Goal: Task Accomplishment & Management: Use online tool/utility

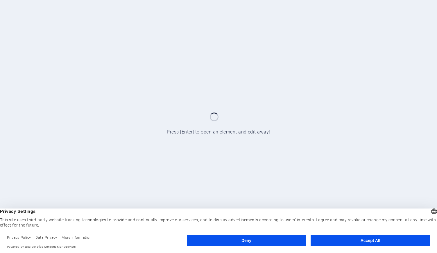
click at [377, 240] on button "Accept All" at bounding box center [370, 241] width 119 height 12
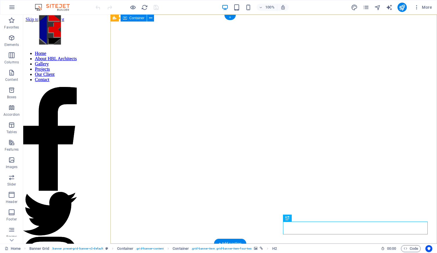
click at [227, 22] on div "Projects Home About HBL Architects Gallery Projects Our Client Contact Legal No…" at bounding box center [230, 22] width 409 height 0
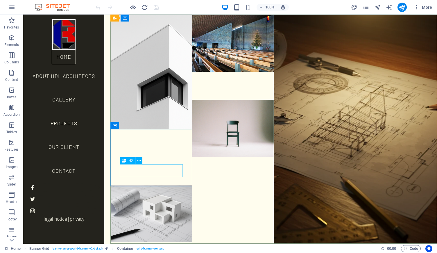
click at [127, 162] on div "H2" at bounding box center [127, 160] width 15 height 7
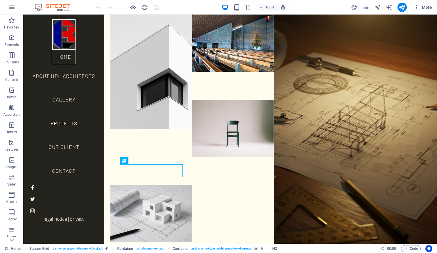
drag, startPoint x: 127, startPoint y: 162, endPoint x: 130, endPoint y: 160, distance: 3.4
click at [130, 160] on div "H2" at bounding box center [126, 160] width 13 height 7
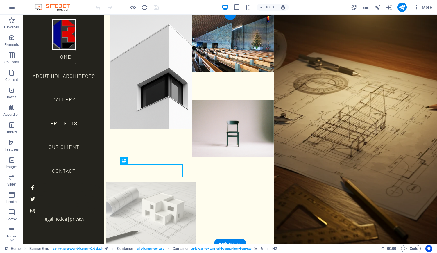
click at [178, 182] on figure at bounding box center [151, 213] width 90 height 63
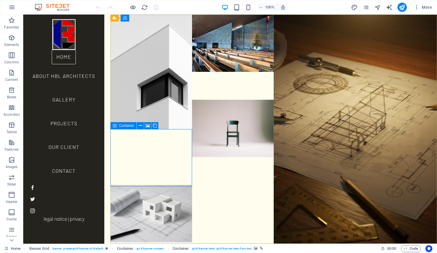
click at [123, 126] on span "Container" at bounding box center [126, 125] width 15 height 3
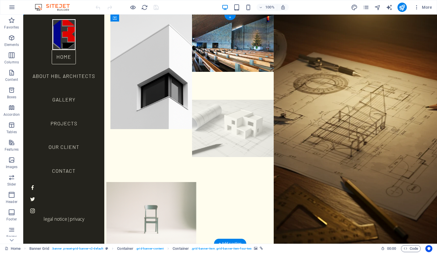
drag, startPoint x: 146, startPoint y: 141, endPoint x: 128, endPoint y: 153, distance: 21.7
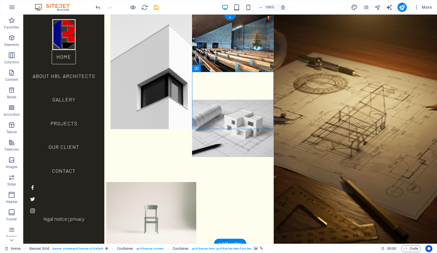
click at [142, 182] on figure at bounding box center [151, 213] width 90 height 63
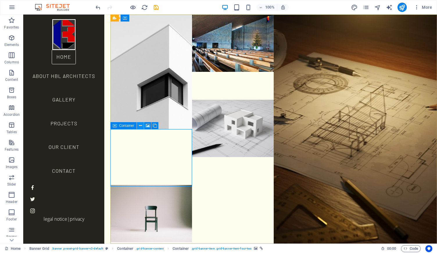
click at [139, 127] on icon at bounding box center [140, 126] width 3 height 6
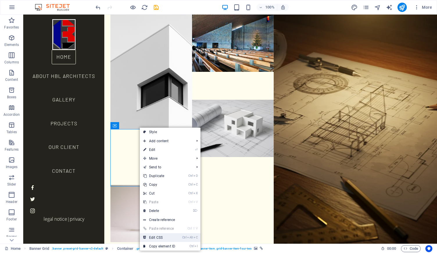
click at [165, 237] on link "Ctrl Alt C Edit CSS" at bounding box center [159, 237] width 39 height 9
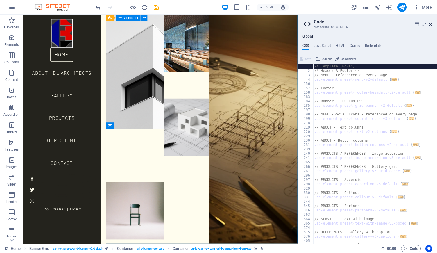
click at [430, 24] on icon at bounding box center [430, 24] width 3 height 5
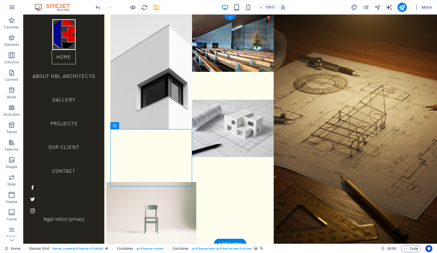
click at [135, 182] on figure at bounding box center [151, 213] width 90 height 63
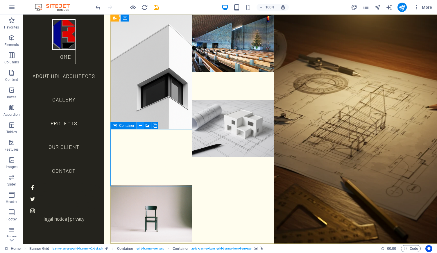
click at [140, 127] on icon at bounding box center [140, 126] width 3 height 6
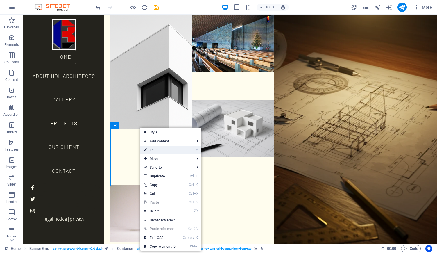
click at [175, 150] on link "⏎ Edit" at bounding box center [159, 150] width 39 height 9
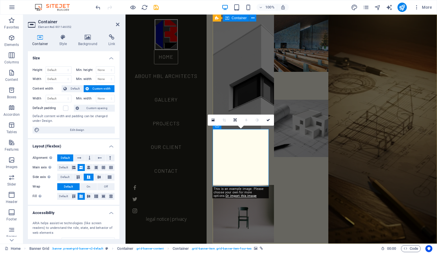
click at [285, 15] on div "Projects Home About HBL Architects Gallery Projects Our Client Contact Legal No…" at bounding box center [325, 15] width 224 height 0
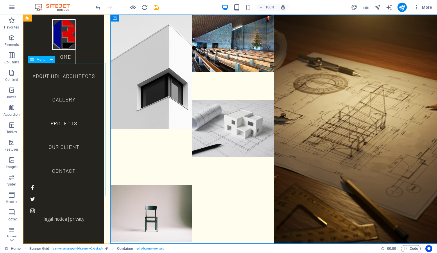
click at [70, 71] on nav "Home About HBL Architects Gallery Projects Our Client Contact" at bounding box center [64, 116] width 72 height 133
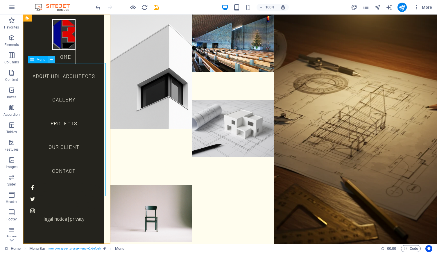
click at [52, 59] on icon at bounding box center [51, 59] width 3 height 6
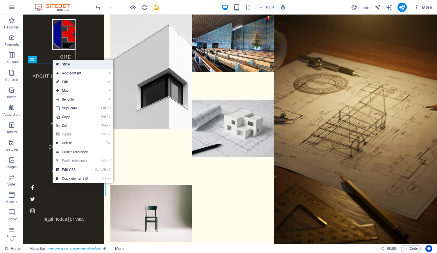
click at [74, 66] on link "Style" at bounding box center [83, 64] width 61 height 9
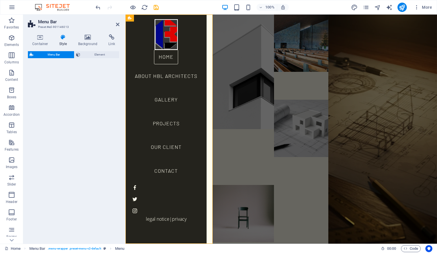
select select "rem"
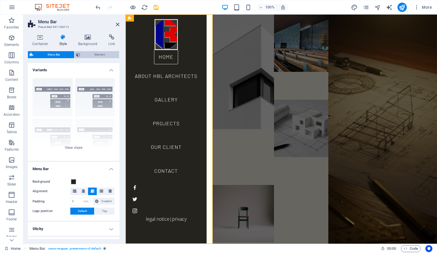
click at [101, 53] on span "Element" at bounding box center [99, 54] width 35 height 7
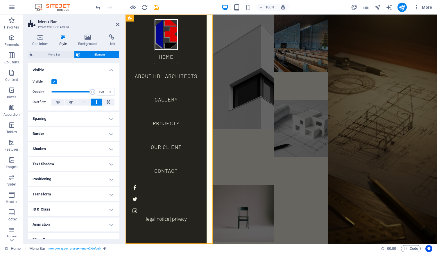
scroll to position [7, 0]
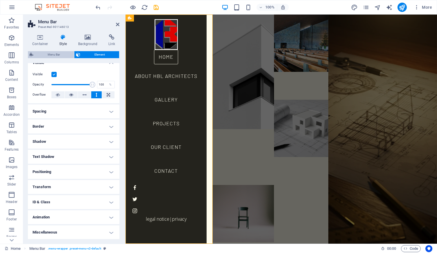
click at [51, 57] on span "Menu Bar" at bounding box center [53, 54] width 37 height 7
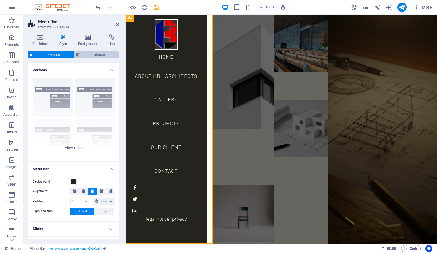
click at [82, 53] on span "Element" at bounding box center [99, 54] width 35 height 7
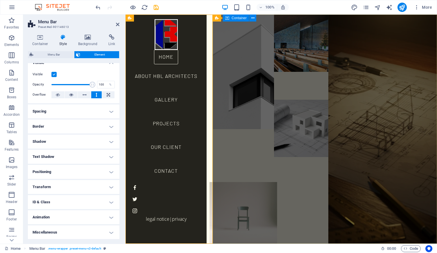
click at [260, 182] on figure at bounding box center [243, 213] width 67 height 63
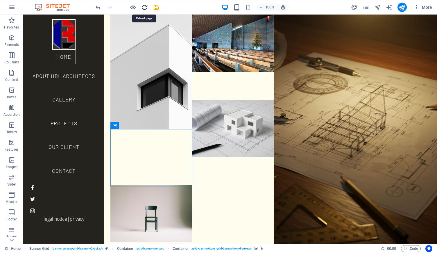
click at [145, 6] on icon "reload" at bounding box center [144, 7] width 7 height 7
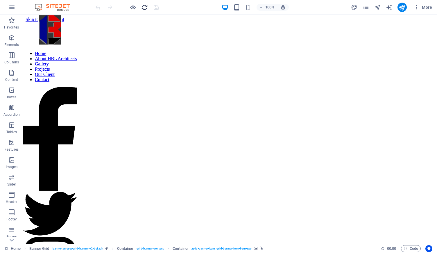
scroll to position [0, 0]
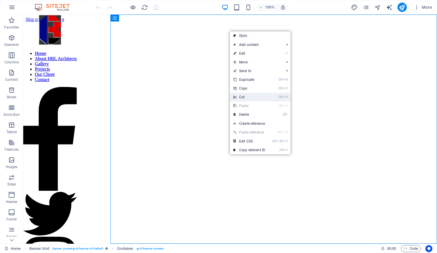
click at [242, 100] on link "Ctrl X Cut" at bounding box center [249, 97] width 39 height 9
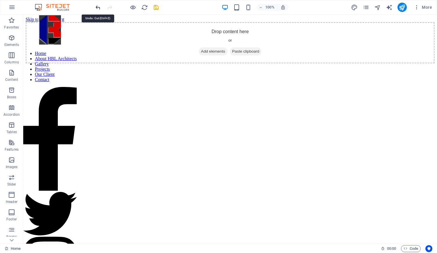
click at [95, 7] on icon "undo" at bounding box center [98, 7] width 7 height 7
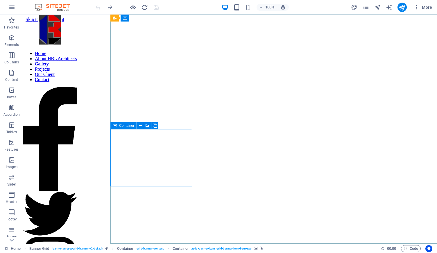
click at [116, 126] on icon at bounding box center [115, 125] width 4 height 7
click at [118, 126] on div "Container" at bounding box center [123, 125] width 26 height 7
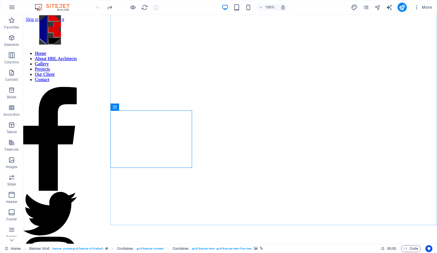
scroll to position [19, 0]
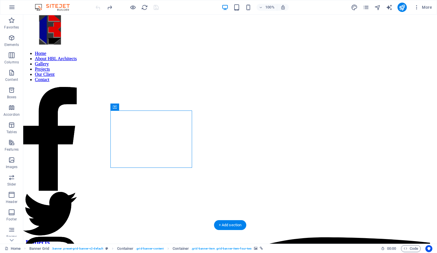
drag, startPoint x: 148, startPoint y: 121, endPoint x: 144, endPoint y: 144, distance: 23.1
click at [224, 3] on div "Projects Home About HBL Architects Gallery Projects Our Client Contact Legal No…" at bounding box center [230, 3] width 409 height 0
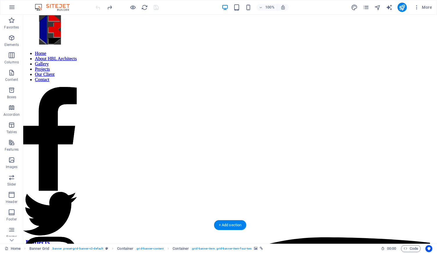
drag, startPoint x: 150, startPoint y: 122, endPoint x: 141, endPoint y: 89, distance: 34.3
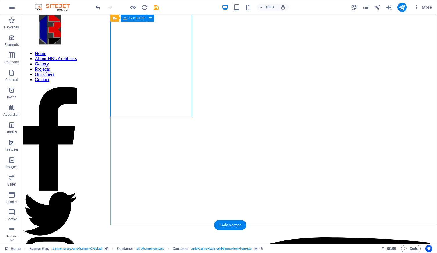
drag, startPoint x: 151, startPoint y: 41, endPoint x: 217, endPoint y: 158, distance: 134.3
click at [217, 3] on div "Projects Home About HBL Architects Gallery Projects Our Client Contact Legal No…" at bounding box center [230, 3] width 409 height 0
drag, startPoint x: 138, startPoint y: 37, endPoint x: 189, endPoint y: 188, distance: 159.7
click at [189, 3] on div "Projects Home About HBL Architects Gallery Projects Our Client Contact Legal No…" at bounding box center [230, 3] width 409 height 0
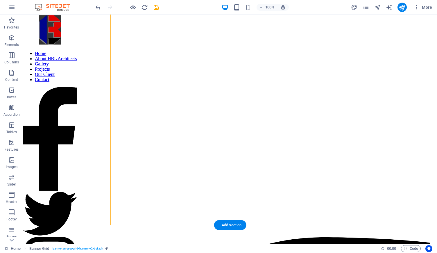
drag, startPoint x: 146, startPoint y: 33, endPoint x: 233, endPoint y: 182, distance: 172.6
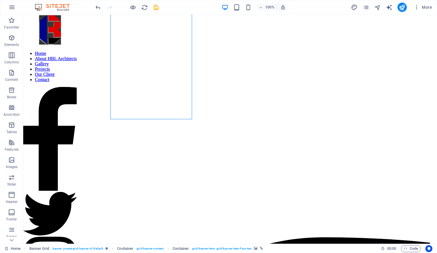
scroll to position [0, 0]
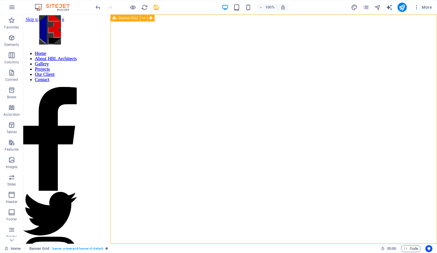
click at [128, 18] on span "Banner Grid" at bounding box center [128, 17] width 19 height 3
click at [117, 19] on div "Banner Grid" at bounding box center [125, 18] width 30 height 7
click at [144, 18] on icon at bounding box center [143, 18] width 3 height 6
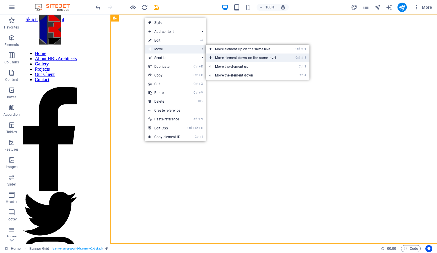
click at [232, 57] on link "Ctrl ⇧ ⬇ Move element down on the same level" at bounding box center [247, 57] width 82 height 9
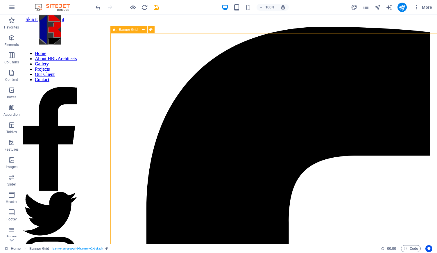
click at [124, 31] on span "Banner Grid" at bounding box center [128, 29] width 19 height 3
click at [144, 31] on icon at bounding box center [143, 30] width 3 height 6
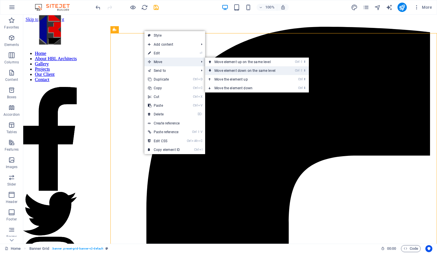
click at [237, 72] on link "Ctrl ⇧ ⬇ Move element down on the same level" at bounding box center [246, 70] width 82 height 9
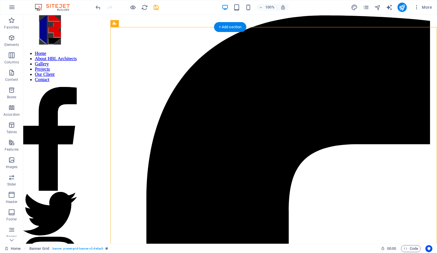
scroll to position [12, 0]
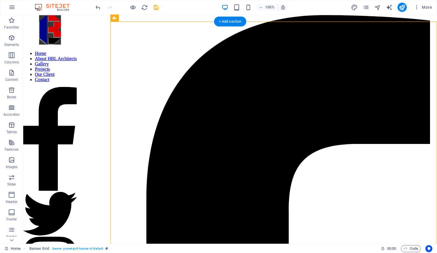
drag, startPoint x: 151, startPoint y: 44, endPoint x: 224, endPoint y: 201, distance: 172.4
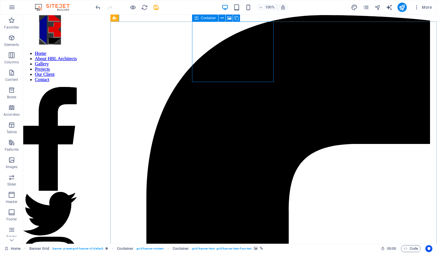
click at [197, 20] on icon at bounding box center [196, 18] width 4 height 7
click at [222, 19] on icon at bounding box center [222, 18] width 3 height 6
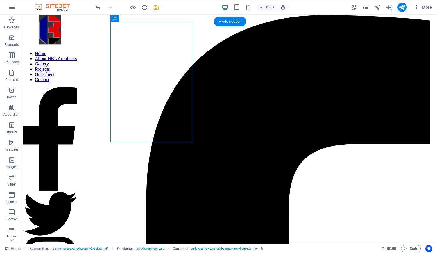
click at [140, 19] on icon at bounding box center [140, 18] width 3 height 6
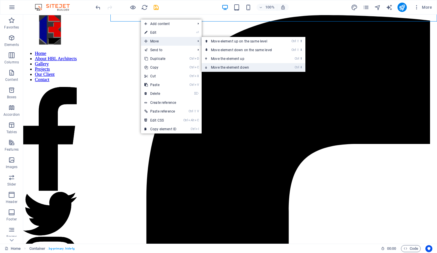
click at [235, 67] on link "Ctrl ⬇ Move the element down" at bounding box center [243, 67] width 82 height 9
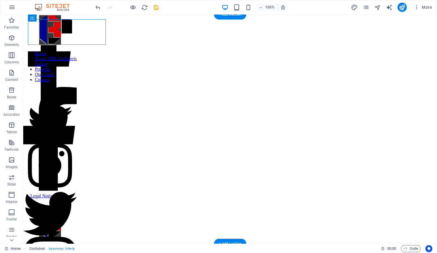
scroll to position [0, 0]
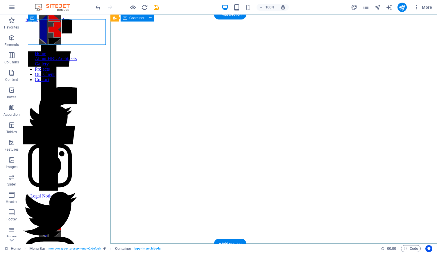
click at [230, 22] on div "Projects Home About HBL Architects Gallery Projects Our Client Contact Legal No…" at bounding box center [230, 22] width 409 height 0
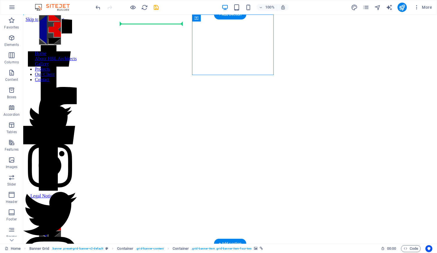
drag, startPoint x: 232, startPoint y: 33, endPoint x: 153, endPoint y: 24, distance: 79.0
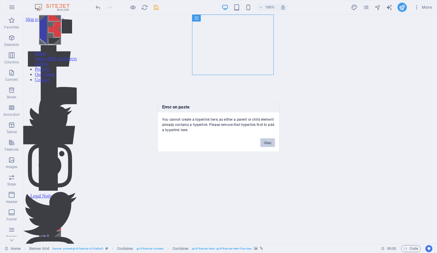
click at [268, 144] on button "Okay" at bounding box center [267, 142] width 15 height 9
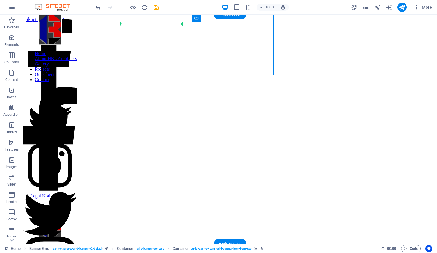
drag, startPoint x: 231, startPoint y: 35, endPoint x: 180, endPoint y: 25, distance: 51.5
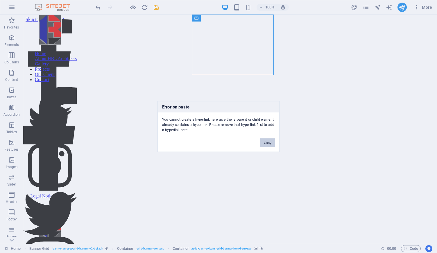
click at [266, 143] on button "Okay" at bounding box center [267, 142] width 15 height 9
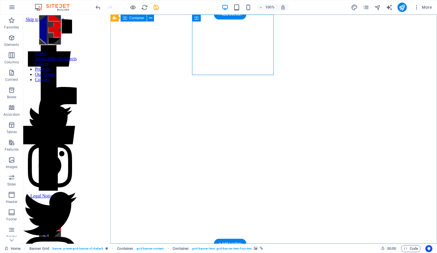
click at [229, 22] on div "Projects Home About HBL Architects Gallery Projects Our Client Contact Legal No…" at bounding box center [230, 22] width 409 height 0
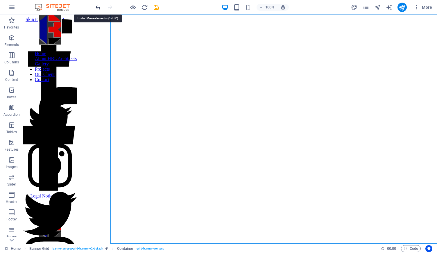
click at [98, 7] on icon "undo" at bounding box center [98, 7] width 7 height 7
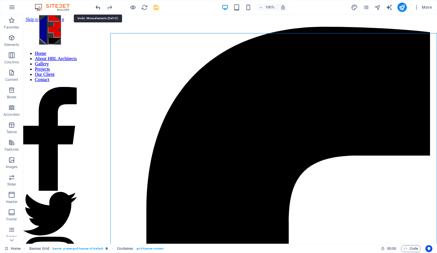
click at [98, 7] on icon "undo" at bounding box center [98, 7] width 7 height 7
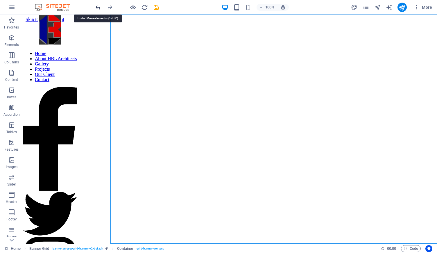
click at [98, 7] on icon "undo" at bounding box center [98, 7] width 7 height 7
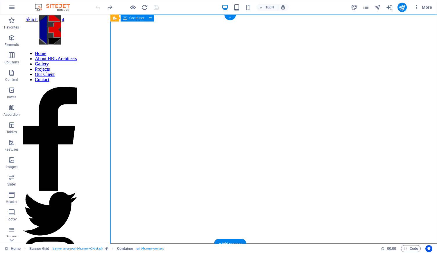
click at [211, 22] on div "Projects Home About HBL Architects Gallery Projects Our Client Contact Legal No…" at bounding box center [230, 22] width 409 height 0
click at [224, 22] on div "Projects Home About HBL Architects Gallery Projects Our Client Contact Legal No…" at bounding box center [230, 22] width 409 height 0
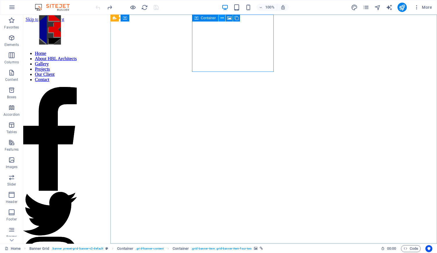
click at [222, 19] on icon at bounding box center [222, 18] width 3 height 6
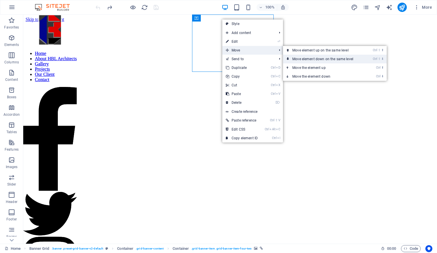
click at [305, 58] on link "Ctrl ⇧ ⬇ Move element down on the same level" at bounding box center [324, 59] width 82 height 9
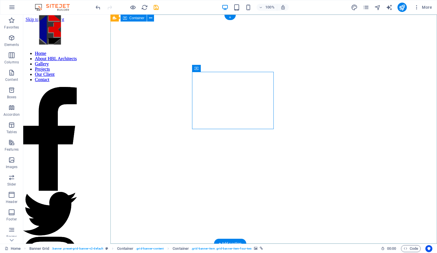
click at [245, 22] on div "Projects Home About HBL Architects Gallery Projects Our Client Contact Legal No…" at bounding box center [230, 22] width 409 height 0
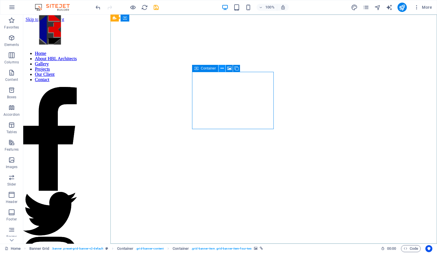
click at [220, 67] on button at bounding box center [222, 68] width 7 height 7
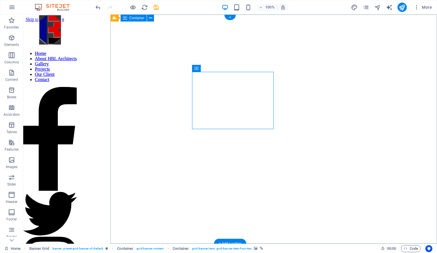
click at [191, 22] on div "Projects Home About HBL Architects Gallery Projects Our Client Contact Legal No…" at bounding box center [230, 22] width 409 height 0
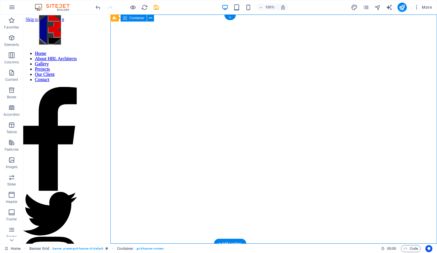
click at [227, 22] on div "Projects Home About HBL Architects Gallery Projects Our Client Contact Legal No…" at bounding box center [230, 22] width 409 height 0
click at [168, 22] on div "Projects Home About HBL Architects Gallery Projects Our Client Contact Legal No…" at bounding box center [230, 22] width 409 height 0
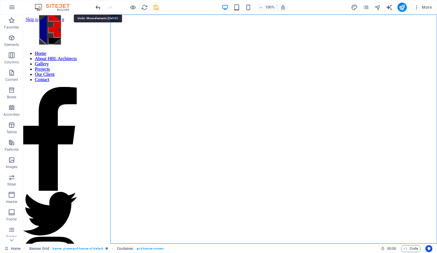
click at [99, 8] on icon "undo" at bounding box center [98, 7] width 7 height 7
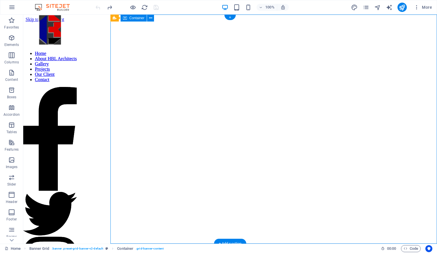
click at [251, 22] on div "Projects Home About HBL Architects Gallery Projects Our Client Contact Legal No…" at bounding box center [230, 22] width 409 height 0
click at [144, 22] on div "Projects Home About HBL Architects Gallery Projects Our Client Contact Legal No…" at bounding box center [230, 22] width 409 height 0
click at [229, 22] on div "Projects Home About HBL Architects Gallery Projects Our Client Contact Legal No…" at bounding box center [230, 22] width 409 height 0
click at [12, 94] on span "Boxes" at bounding box center [11, 94] width 23 height 14
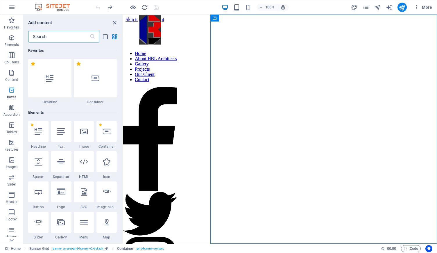
scroll to position [1603, 0]
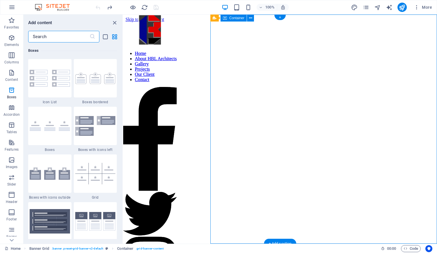
click at [271, 22] on div "Projects Home About HBL Architects Gallery Projects Our Client Contact Legal No…" at bounding box center [280, 22] width 309 height 0
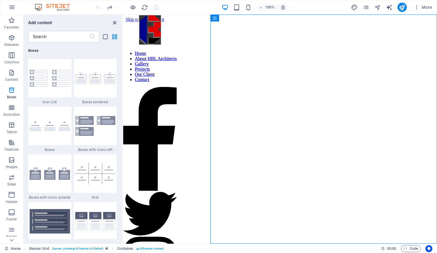
click at [115, 24] on icon "close panel" at bounding box center [114, 22] width 7 height 7
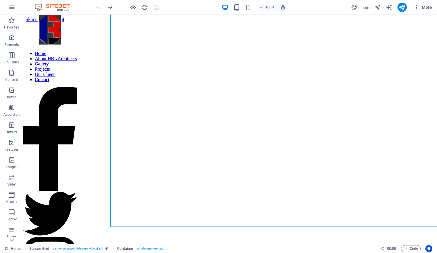
scroll to position [19, 0]
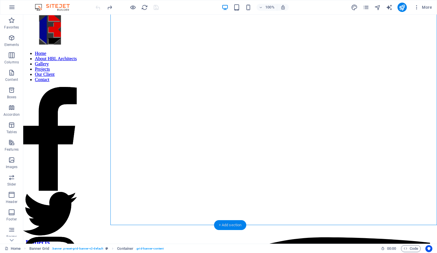
click at [233, 223] on div "+ Add section" at bounding box center [230, 225] width 32 height 10
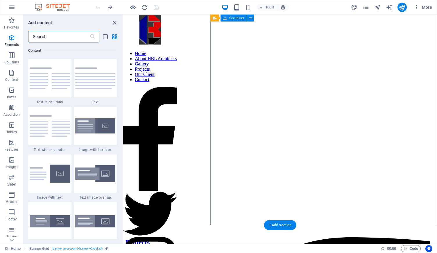
scroll to position [1017, 0]
click at [99, 216] on img at bounding box center [95, 221] width 40 height 12
click at [123, 216] on div "Banner Grid Container Banner Grid Placeholder Menu Bar H1 Container H2 Banner G…" at bounding box center [280, 129] width 314 height 229
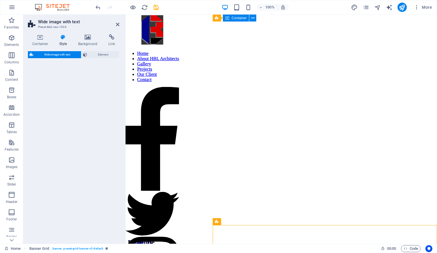
select select "%"
select select "rem"
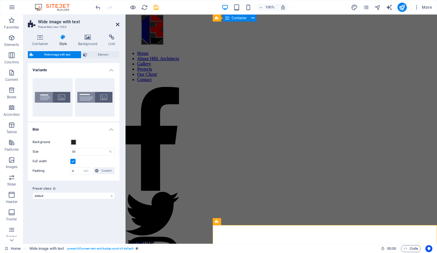
click at [117, 24] on icon at bounding box center [117, 24] width 3 height 5
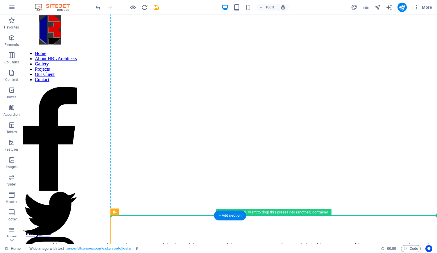
scroll to position [28, 0]
drag, startPoint x: 154, startPoint y: 236, endPoint x: 154, endPoint y: 180, distance: 55.5
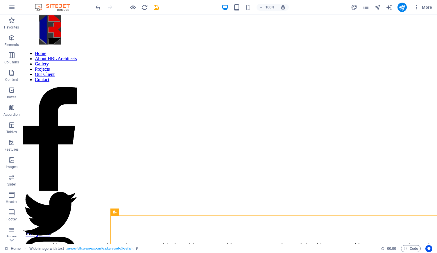
scroll to position [110, 0]
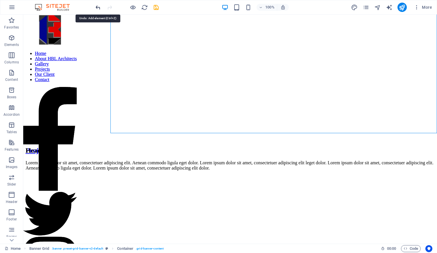
click at [98, 9] on icon "undo" at bounding box center [98, 7] width 7 height 7
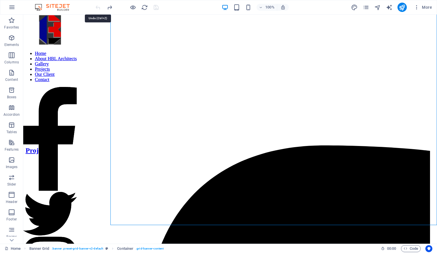
scroll to position [19, 0]
